Goal: Find specific page/section: Find specific page/section

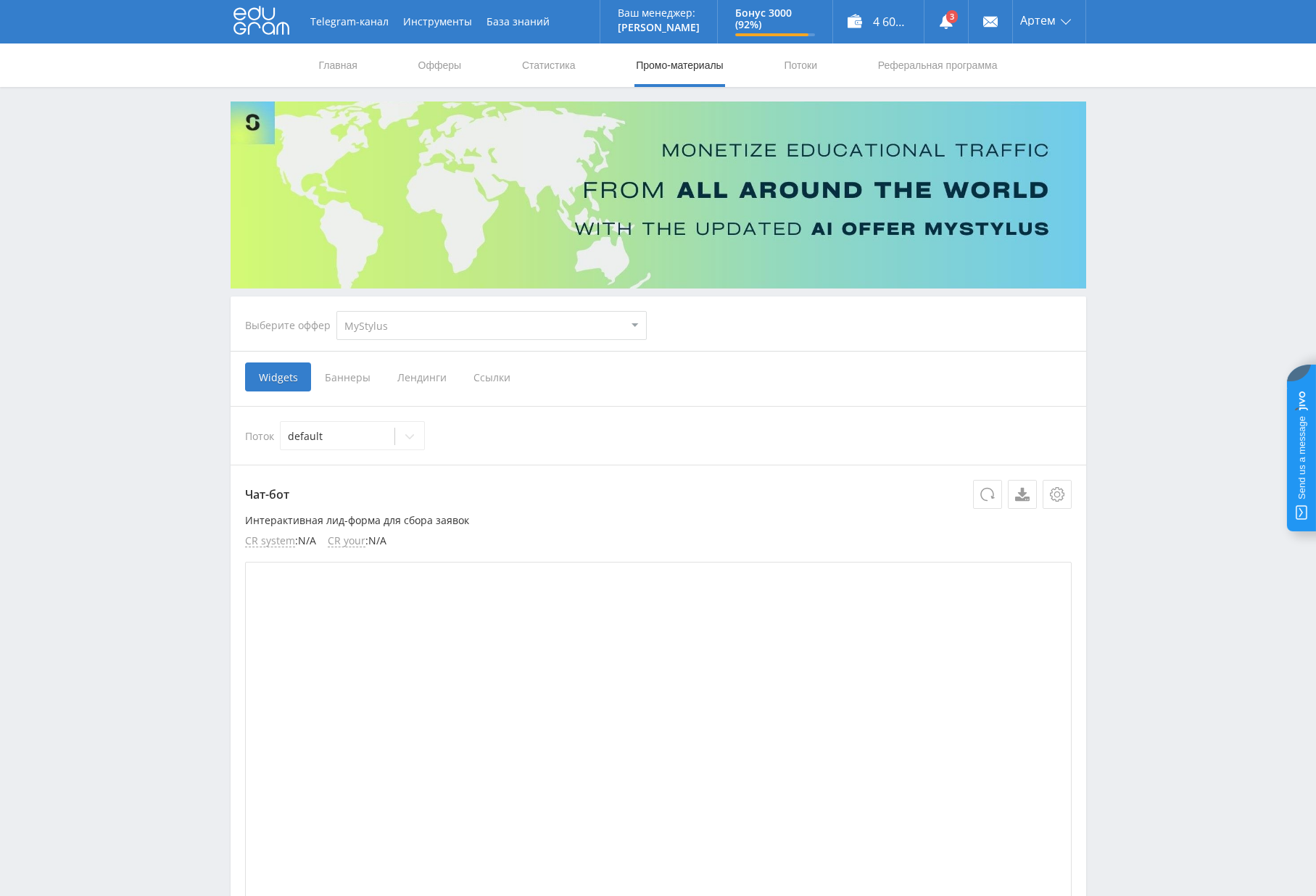
click at [426, 377] on span "Лендинги" at bounding box center [422, 377] width 77 height 29
click at [0, 0] on input "Лендинги" at bounding box center [0, 0] width 0 height 0
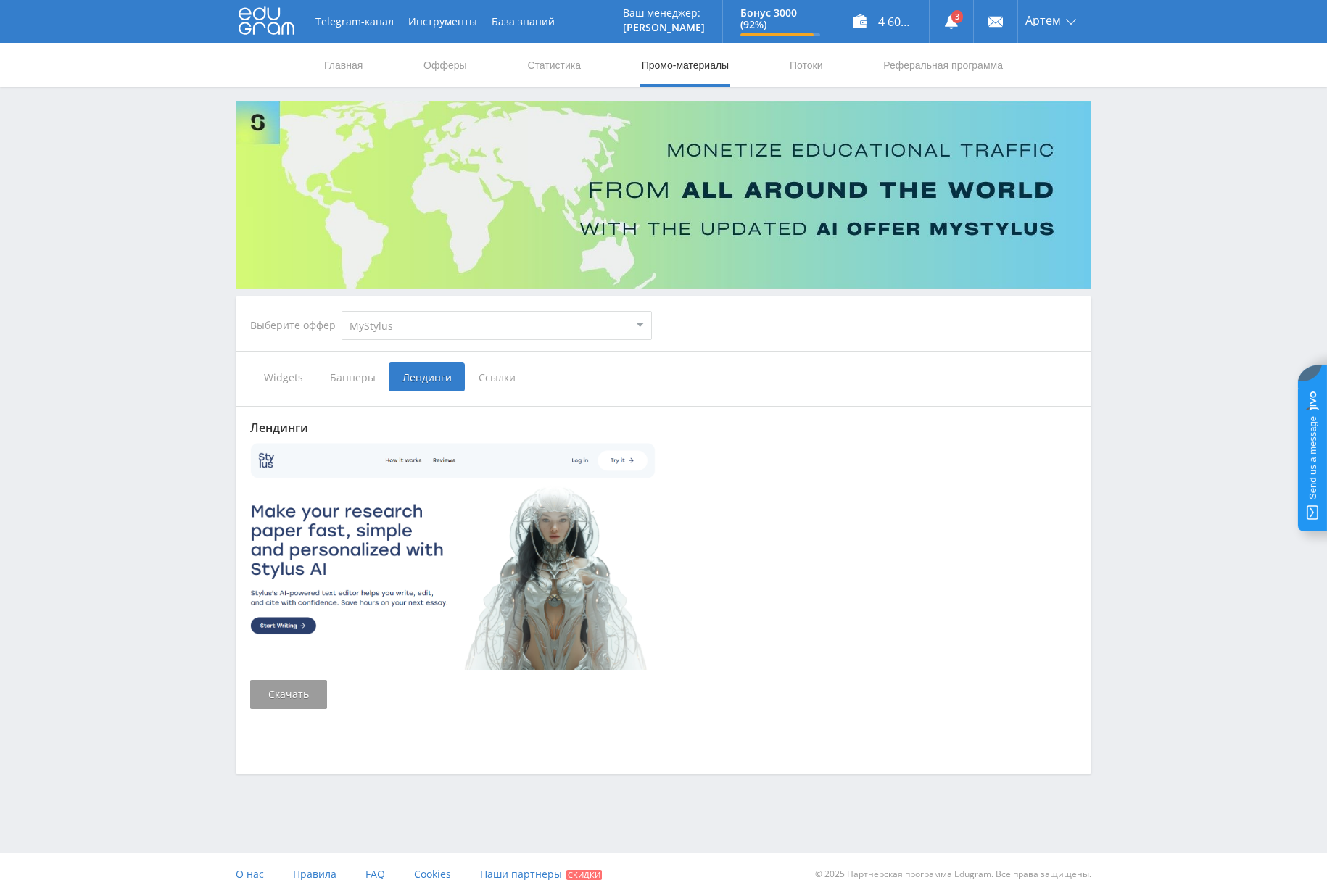
click at [501, 377] on span "Ссылки" at bounding box center [497, 377] width 64 height 29
click at [0, 0] on input "Ссылки" at bounding box center [0, 0] width 0 height 0
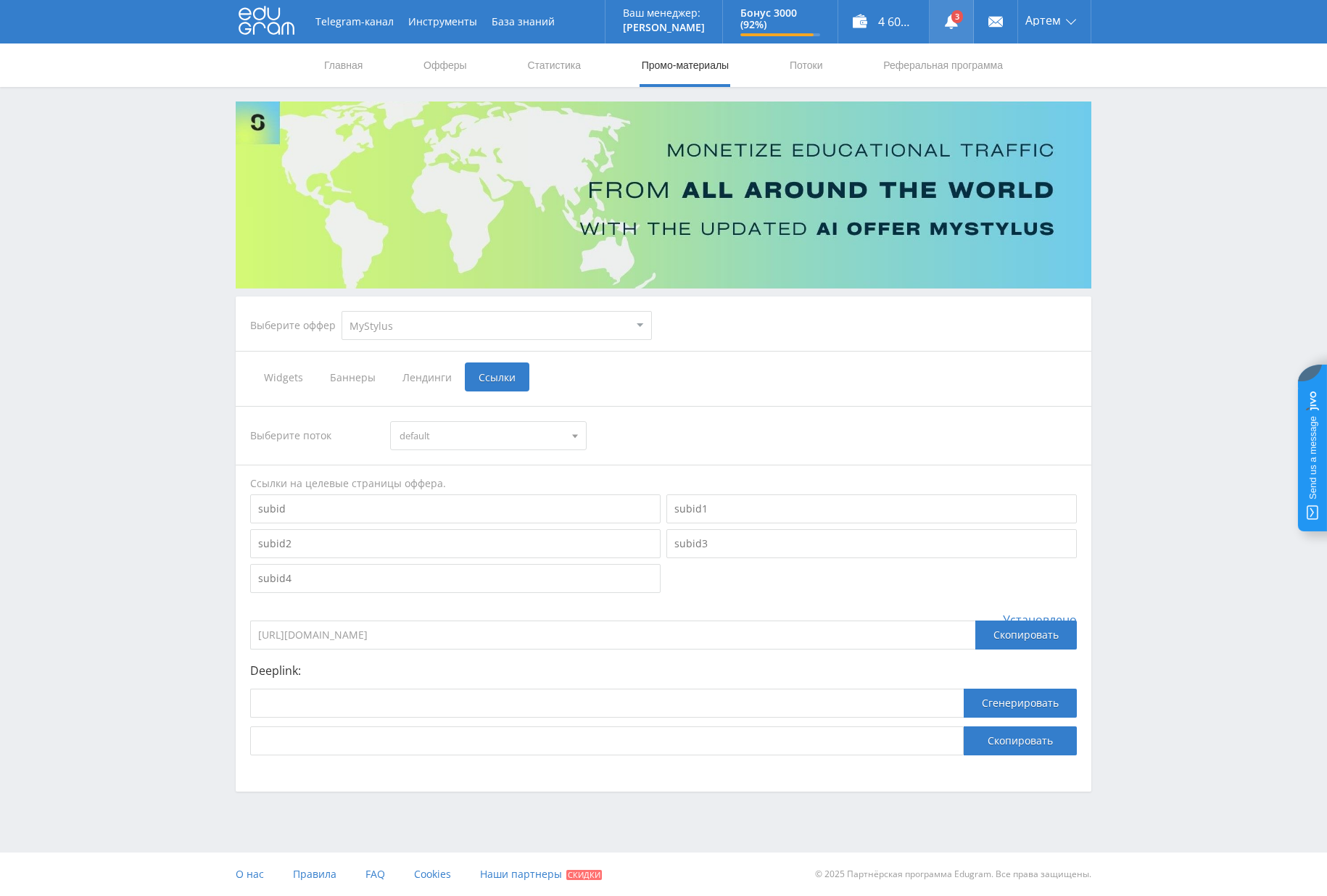
click at [949, 20] on use at bounding box center [952, 21] width 13 height 14
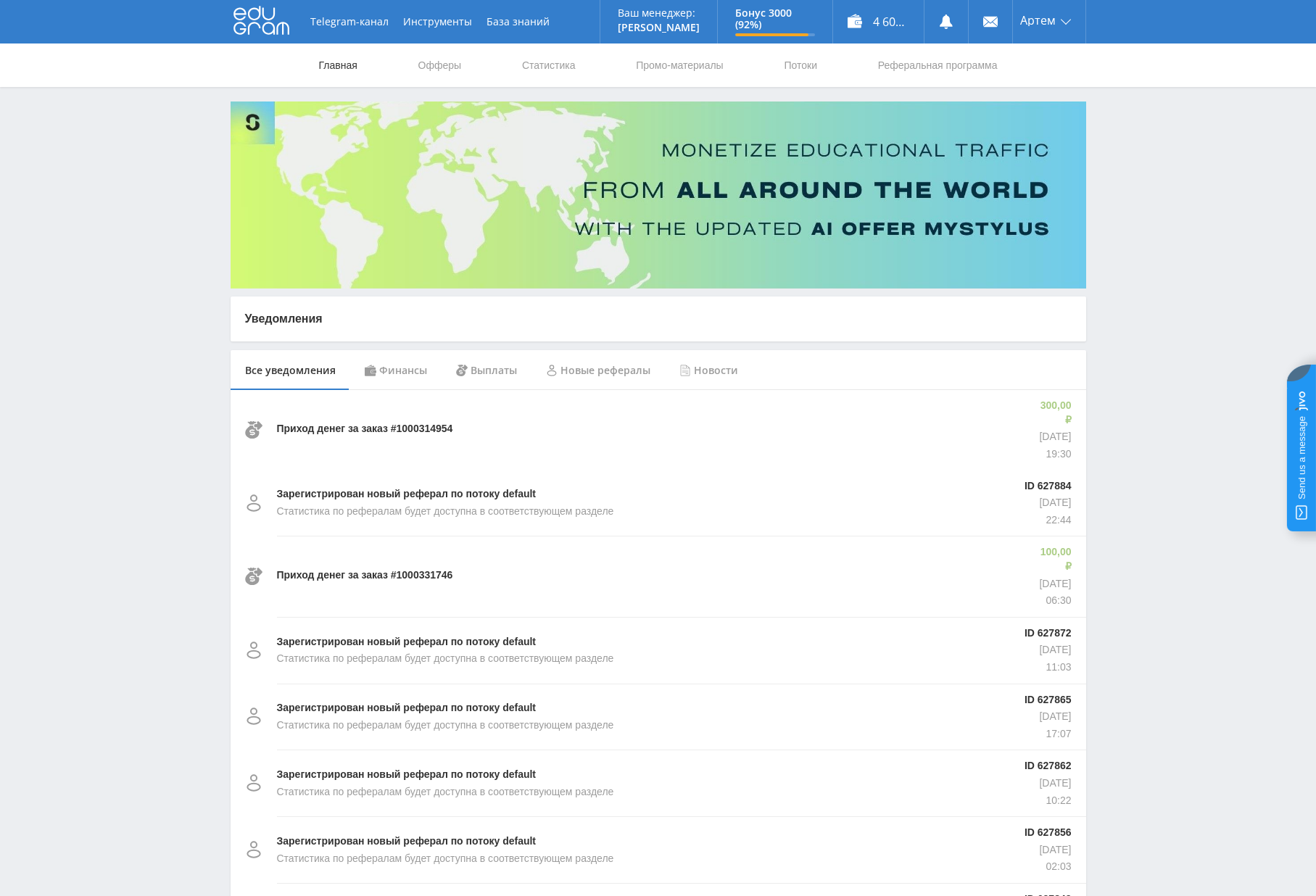
click at [332, 61] on link "Главная" at bounding box center [338, 64] width 41 height 43
